Goal: Task Accomplishment & Management: Complete application form

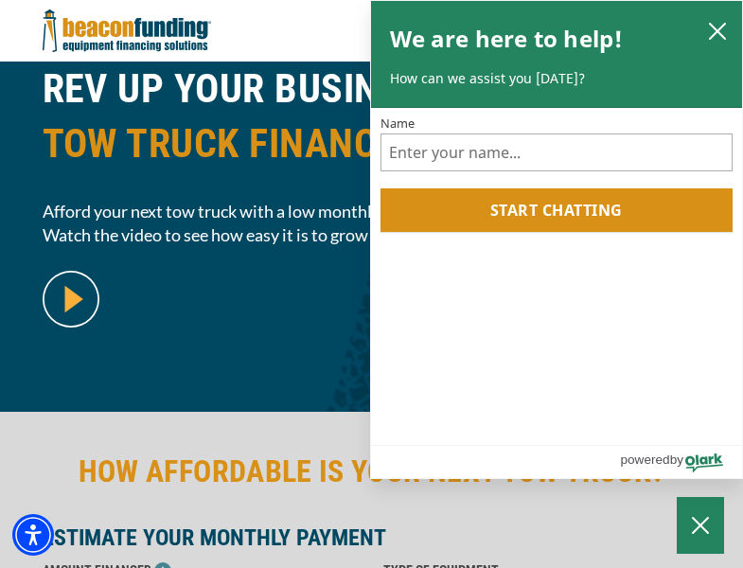
scroll to position [462, 0]
